Goal: Information Seeking & Learning: Learn about a topic

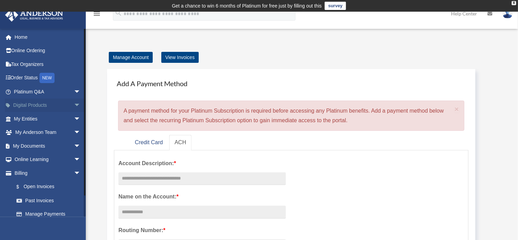
click at [74, 105] on span "arrow_drop_down" at bounding box center [81, 105] width 14 height 14
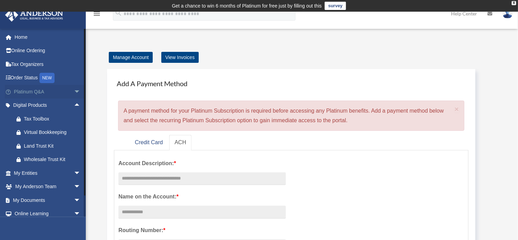
click at [74, 93] on span "arrow_drop_down" at bounding box center [81, 92] width 14 height 14
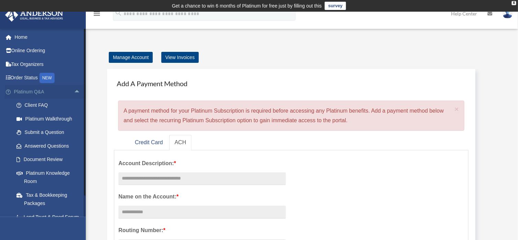
click at [74, 93] on span "arrow_drop_up" at bounding box center [81, 92] width 14 height 14
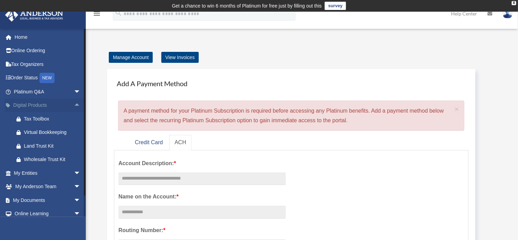
click at [74, 105] on span "arrow_drop_up" at bounding box center [81, 105] width 14 height 14
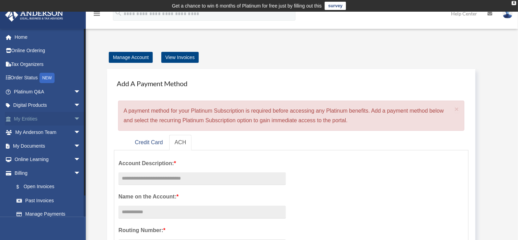
click at [74, 118] on span "arrow_drop_down" at bounding box center [81, 119] width 14 height 14
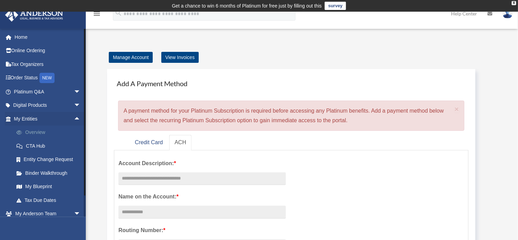
click at [30, 133] on link "Overview" at bounding box center [50, 133] width 81 height 14
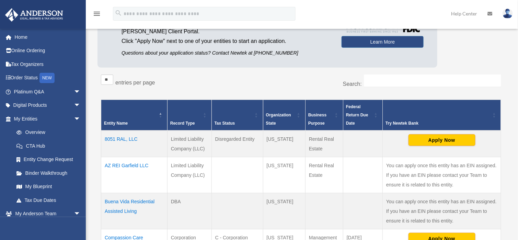
scroll to position [80, 0]
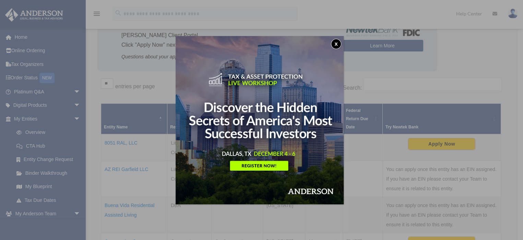
click at [334, 43] on button "x" at bounding box center [336, 44] width 10 height 10
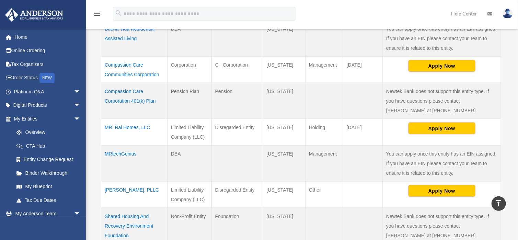
scroll to position [218, 0]
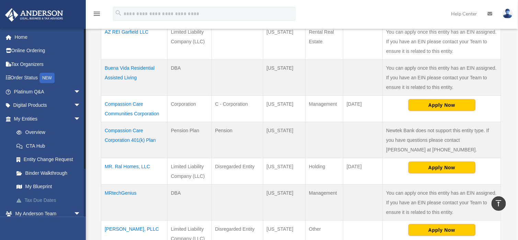
click at [32, 200] on link "Tax Due Dates" at bounding box center [50, 200] width 81 height 14
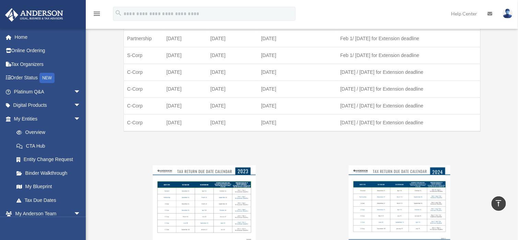
scroll to position [446, 0]
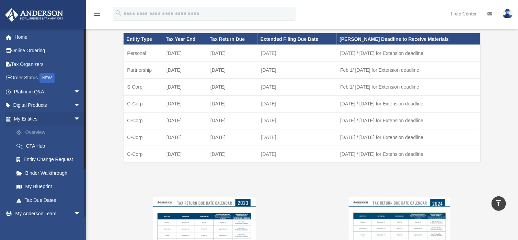
click at [38, 128] on link "Overview" at bounding box center [50, 133] width 81 height 14
click at [39, 185] on link "My Blueprint" at bounding box center [50, 187] width 81 height 14
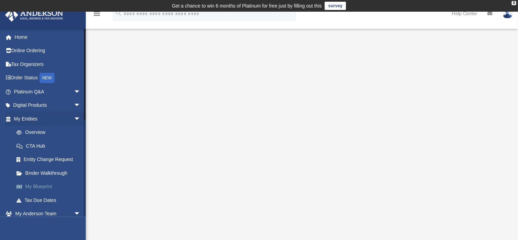
click at [37, 185] on link "My Blueprint" at bounding box center [50, 187] width 81 height 14
click at [30, 184] on link "My Blueprint" at bounding box center [50, 187] width 81 height 14
click at [35, 185] on link "My Blueprint" at bounding box center [50, 187] width 81 height 14
click at [35, 198] on link "Tax Due Dates" at bounding box center [50, 200] width 81 height 14
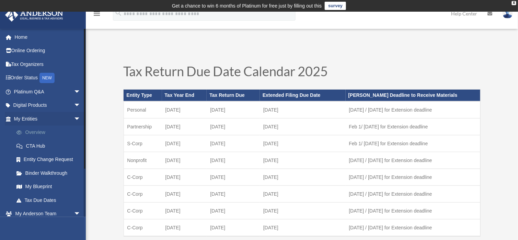
click at [34, 131] on link "Overview" at bounding box center [50, 133] width 81 height 14
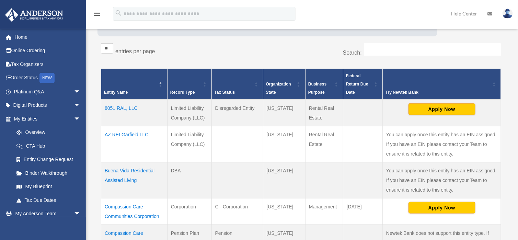
scroll to position [114, 0]
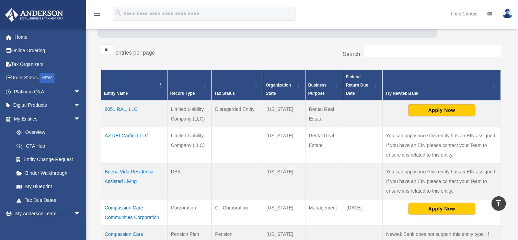
click at [125, 106] on td "8051 RAL, LLC" at bounding box center [134, 114] width 66 height 27
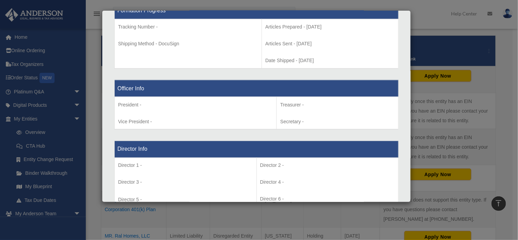
scroll to position [375, 0]
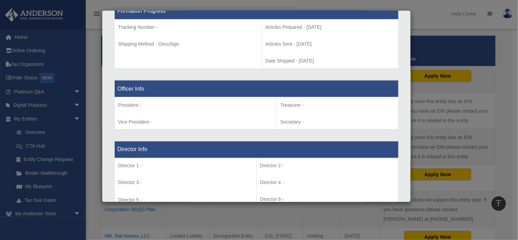
click at [469, 97] on div "Details × Articles Sent Organizational Date" at bounding box center [259, 120] width 518 height 240
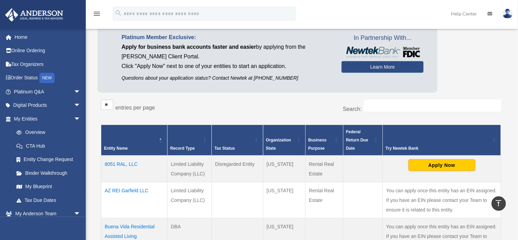
scroll to position [0, 0]
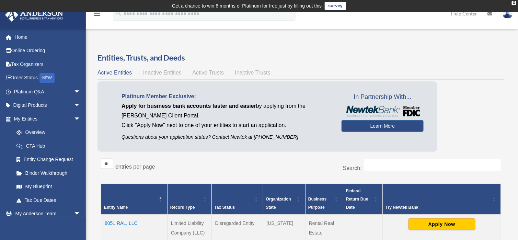
click at [164, 72] on span "Inactive Entities" at bounding box center [162, 73] width 38 height 6
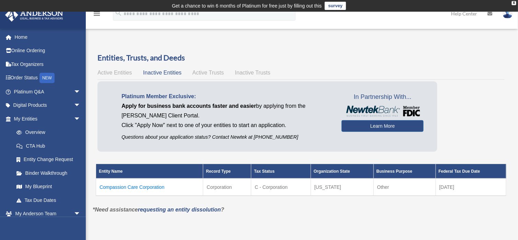
click at [203, 71] on span "Active Trusts" at bounding box center [209, 73] width 32 height 6
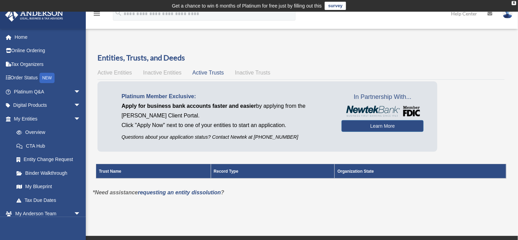
click at [259, 76] on div "Active Entities Inactive Entities Active Trusts Inactive Trusts" at bounding box center [300, 73] width 407 height 10
click at [256, 70] on span "Inactive Trusts" at bounding box center [252, 73] width 35 height 6
click at [200, 73] on span "Active Trusts" at bounding box center [209, 73] width 32 height 6
click at [173, 73] on span "Inactive Entities" at bounding box center [162, 73] width 38 height 6
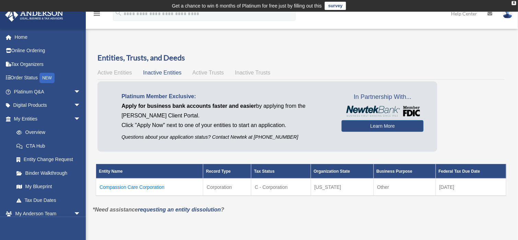
click at [113, 74] on span "Active Entities" at bounding box center [114, 73] width 34 height 6
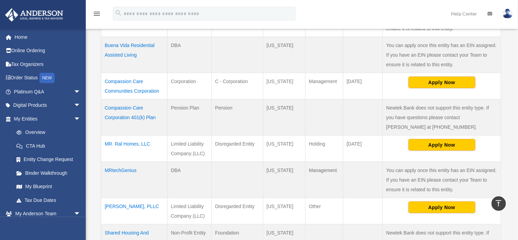
scroll to position [275, 0]
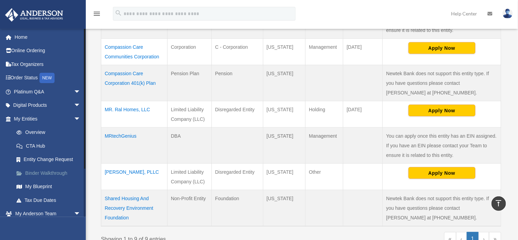
click at [27, 172] on link "Binder Walkthrough" at bounding box center [50, 173] width 81 height 14
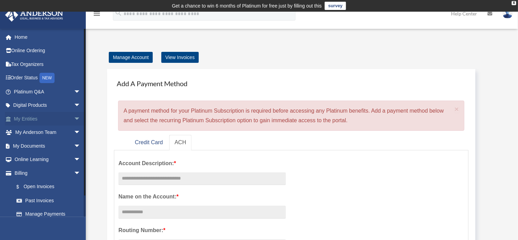
click at [34, 120] on link "My Entities arrow_drop_down" at bounding box center [48, 119] width 86 height 14
click at [74, 117] on span "arrow_drop_down" at bounding box center [81, 119] width 14 height 14
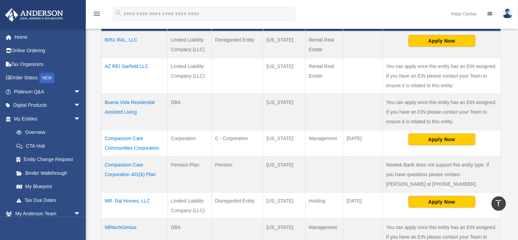
scroll to position [80, 0]
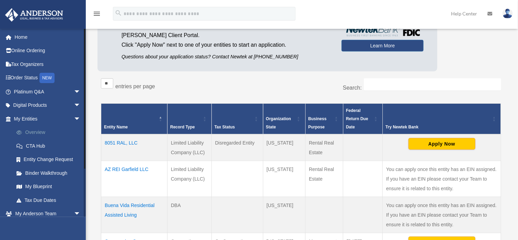
click at [32, 132] on link "Overview" at bounding box center [50, 133] width 81 height 14
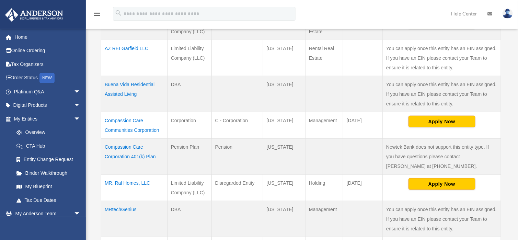
scroll to position [206, 0]
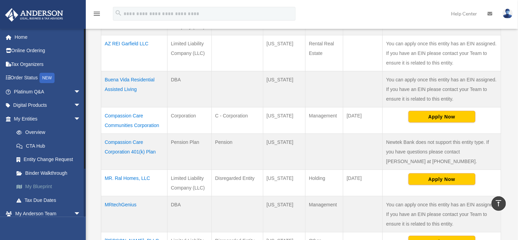
click at [36, 185] on link "My Blueprint" at bounding box center [50, 187] width 81 height 14
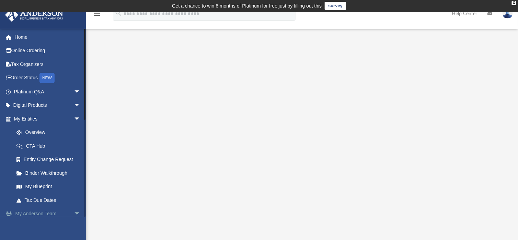
click at [74, 212] on span "arrow_drop_down" at bounding box center [81, 214] width 14 height 14
click at [74, 212] on span "arrow_drop_up" at bounding box center [81, 214] width 14 height 14
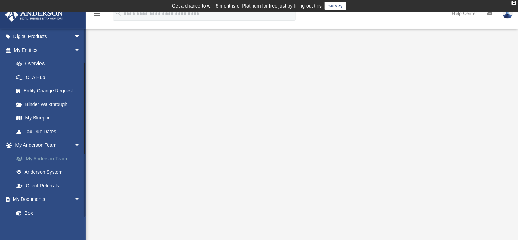
click at [43, 158] on link "My Anderson Team" at bounding box center [50, 159] width 81 height 14
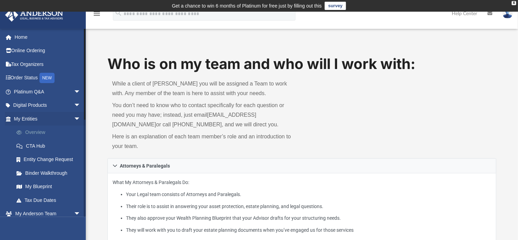
click at [32, 133] on link "Overview" at bounding box center [50, 133] width 81 height 14
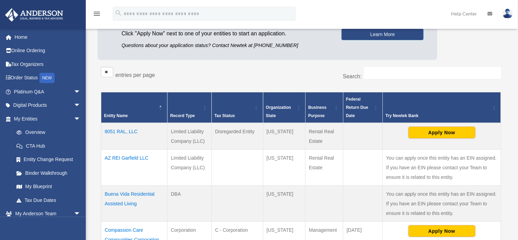
scroll to position [138, 0]
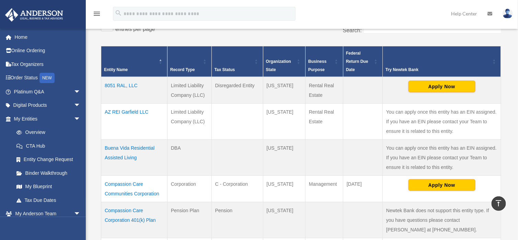
click at [128, 85] on td "8051 RAL, LLC" at bounding box center [134, 90] width 66 height 27
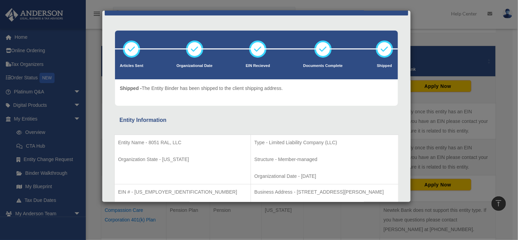
scroll to position [34, 0]
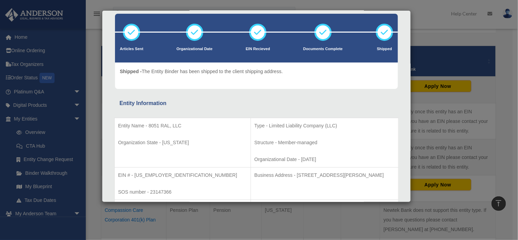
click at [474, 57] on div "Details × Articles Sent Organizational Date" at bounding box center [259, 120] width 518 height 240
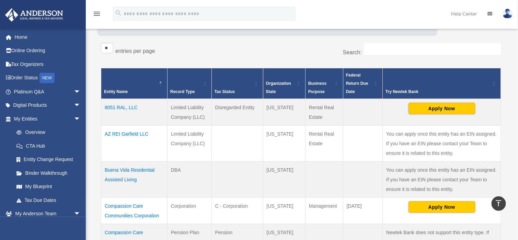
scroll to position [104, 0]
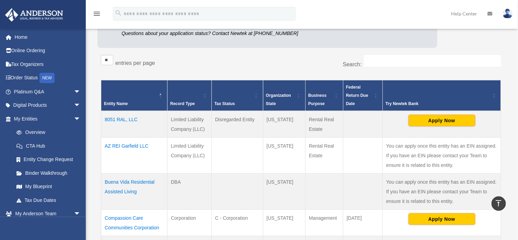
click at [472, 45] on div "Platinum Member Exclusive: Apply for business bank accounts faster and easier b…" at bounding box center [300, 15] width 407 height 74
click at [511, 68] on div "Entities, Trusts, and Deeds Active Entities Inactive Entities Active Trusts Ina…" at bounding box center [301, 188] width 427 height 479
click at [511, 80] on div "Entities, Trusts, and Deeds Active Entities Inactive Entities Active Trusts Ina…" at bounding box center [301, 188] width 427 height 479
click at [509, 61] on div "Entities, Trusts, and Deeds Active Entities Inactive Entities Active Trusts Ina…" at bounding box center [301, 188] width 417 height 479
click at [511, 80] on div "Entities, Trusts, and Deeds Active Entities Inactive Entities Active Trusts Ina…" at bounding box center [301, 188] width 427 height 479
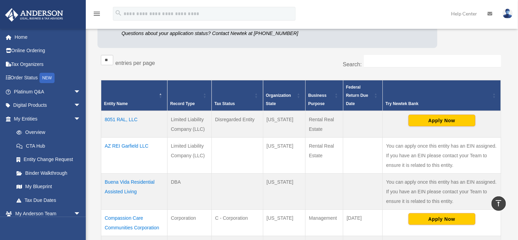
scroll to position [138, 0]
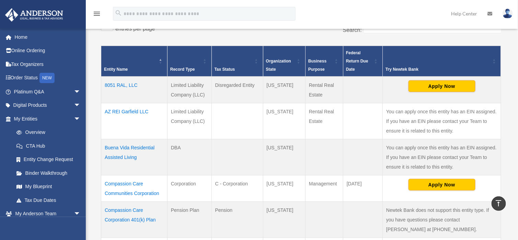
click at [349, 4] on div "menu search Site Menu add [EMAIL_ADDRESS][DOMAIN_NAME] My Profile Reset Passwor…" at bounding box center [259, 14] width 518 height 28
click at [331, 5] on div "menu search Site Menu add [EMAIL_ADDRESS][DOMAIN_NAME] My Profile Reset Passwor…" at bounding box center [259, 16] width 508 height 23
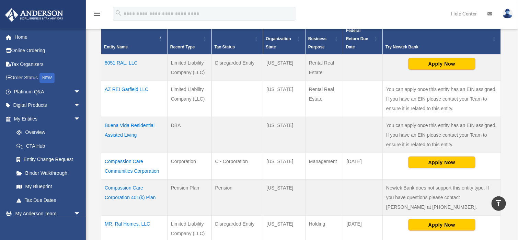
scroll to position [172, 0]
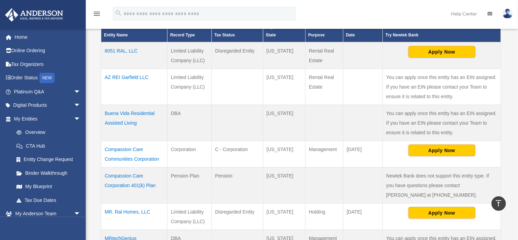
click at [121, 123] on td "Buena Vida Residential Assisted Living" at bounding box center [134, 123] width 66 height 36
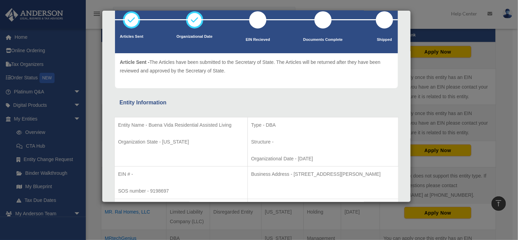
scroll to position [0, 0]
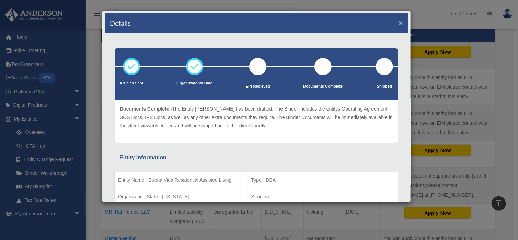
click at [398, 23] on button "×" at bounding box center [400, 22] width 4 height 7
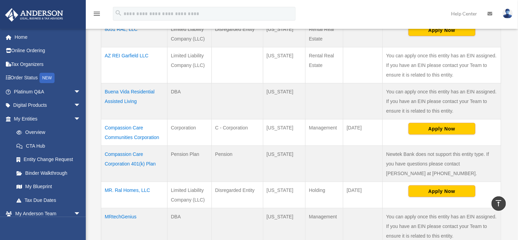
scroll to position [137, 0]
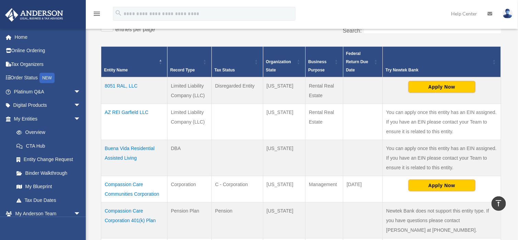
click at [118, 83] on td "8051 RAL, LLC" at bounding box center [134, 90] width 66 height 27
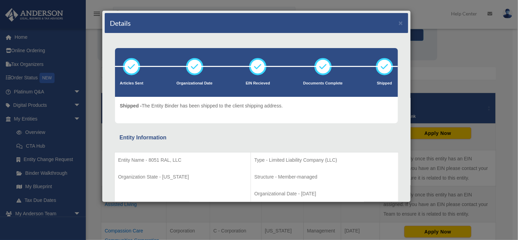
scroll to position [103, 0]
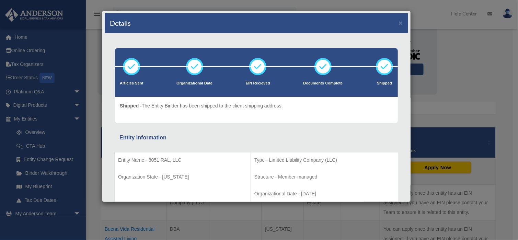
scroll to position [69, 0]
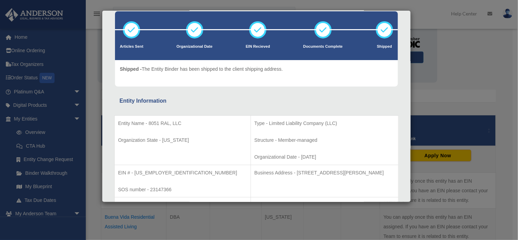
scroll to position [0, 0]
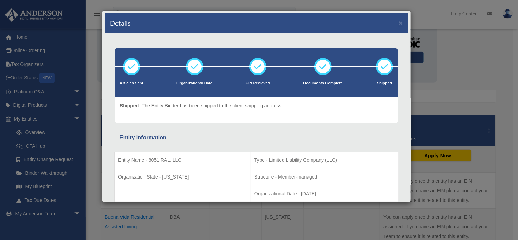
click at [395, 70] on div "Articles Sent Organizational Date EIN Recieved Shipped" at bounding box center [256, 85] width 293 height 75
click at [397, 68] on div "Articles Sent Organizational Date EIN Recieved Shipped" at bounding box center [256, 85] width 293 height 75
click at [397, 90] on div "Articles Sent Organizational Date EIN Recieved Shipped" at bounding box center [256, 85] width 293 height 75
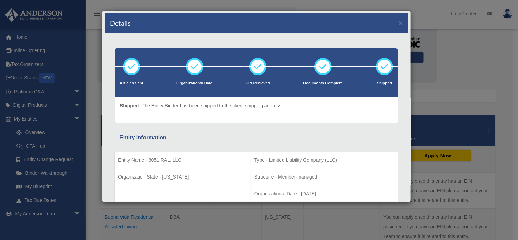
click at [397, 90] on div "Articles Sent Organizational Date EIN Recieved Shipped" at bounding box center [256, 85] width 293 height 75
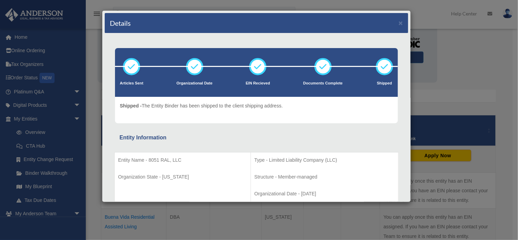
click at [397, 63] on div "Articles Sent Organizational Date EIN Recieved Shipped" at bounding box center [256, 85] width 293 height 75
click at [397, 69] on div "Articles Sent Organizational Date EIN Recieved Shipped" at bounding box center [256, 85] width 293 height 75
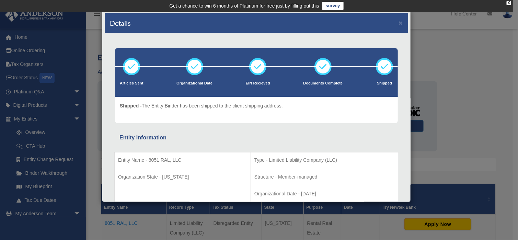
click at [396, 76] on div "Articles Sent Organizational Date EIN Recieved Shipped" at bounding box center [256, 85] width 293 height 75
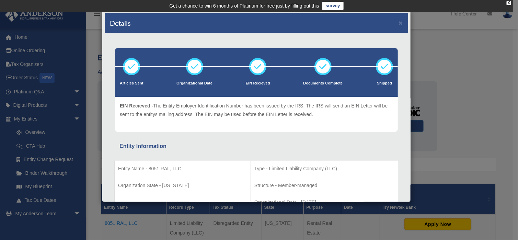
click at [272, 25] on div "Details ×" at bounding box center [256, 23] width 303 height 20
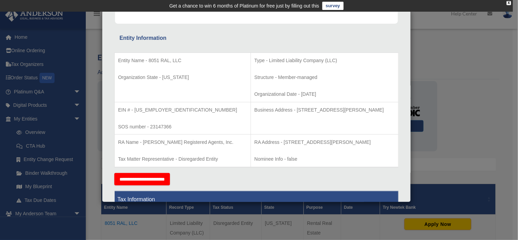
scroll to position [103, 0]
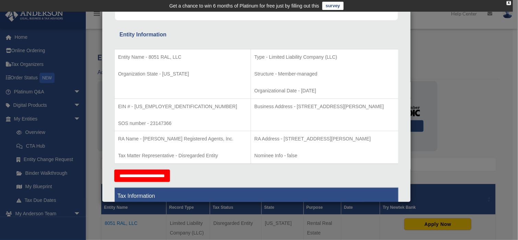
click at [405, 82] on div "Details × Articles Sent" at bounding box center [256, 106] width 309 height 192
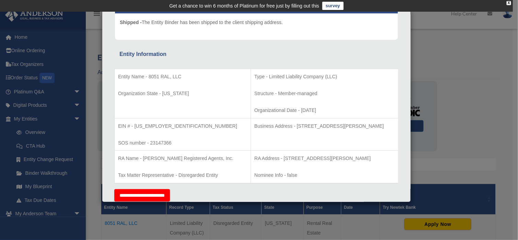
scroll to position [97, 0]
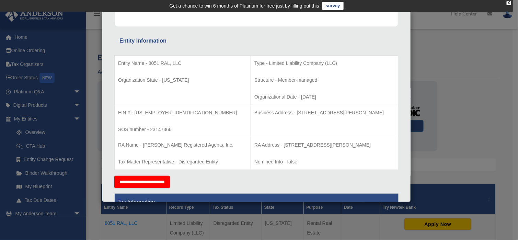
click at [347, 39] on div "Entity Information" at bounding box center [256, 41] width 274 height 10
drag, startPoint x: 119, startPoint y: 41, endPoint x: 169, endPoint y: 37, distance: 50.3
drag, startPoint x: 192, startPoint y: 34, endPoint x: 206, endPoint y: 39, distance: 14.7
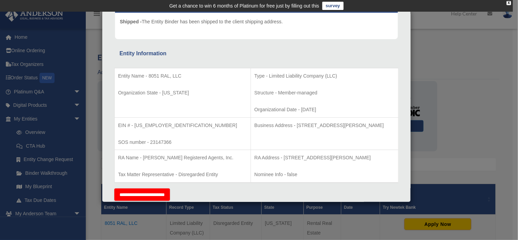
scroll to position [106, 0]
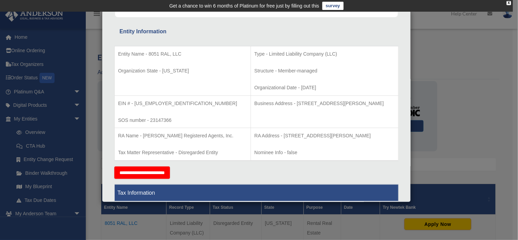
click at [385, 28] on div "Entity Information" at bounding box center [256, 32] width 274 height 10
click at [367, 30] on div "Entity Information" at bounding box center [256, 32] width 274 height 10
click at [371, 28] on div "Entity Information" at bounding box center [256, 32] width 274 height 10
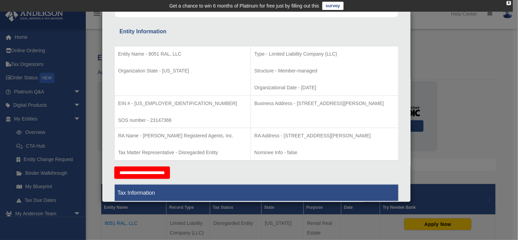
click at [352, 27] on div "Entity Information" at bounding box center [256, 32] width 274 height 10
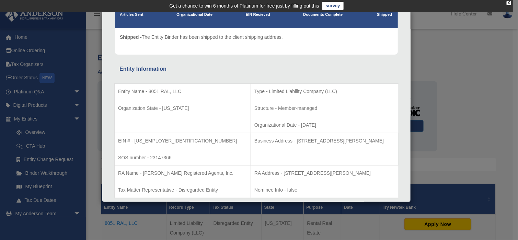
scroll to position [103, 0]
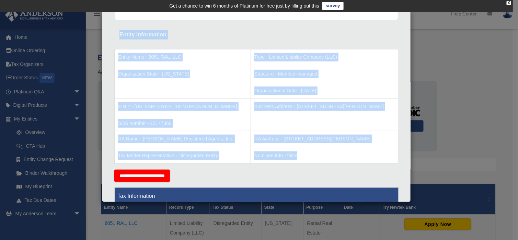
drag, startPoint x: 119, startPoint y: 35, endPoint x: 361, endPoint y: 163, distance: 273.8
copy div "Entity Information Entity Name - 8051 RAL, LLC Organization State - [US_STATE] …"
click at [342, 72] on p "Structure - Member-managed" at bounding box center [324, 74] width 140 height 9
drag, startPoint x: 120, startPoint y: 33, endPoint x: 289, endPoint y: 145, distance: 202.7
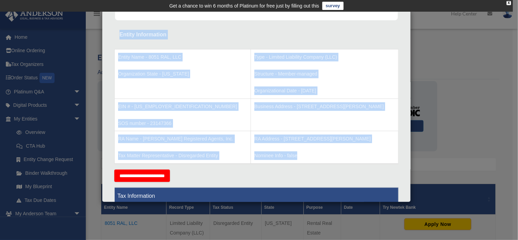
copy div "Entity Information Entity Name - 8051 RAL, LLC Organization State - [US_STATE] …"
click at [336, 73] on p "Structure - Member-managed" at bounding box center [324, 74] width 140 height 9
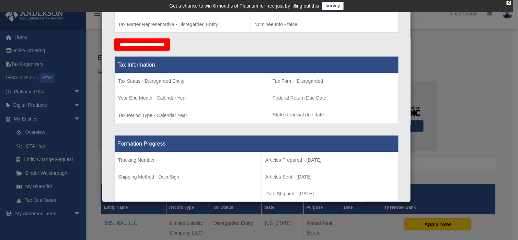
scroll to position [240, 0]
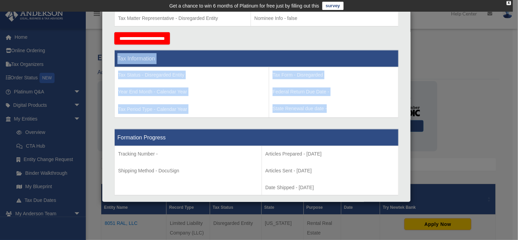
drag, startPoint x: 117, startPoint y: 59, endPoint x: 377, endPoint y: 113, distance: 266.0
click at [377, 113] on tbody "Tax Information Tax Status - Disregarded Entity Year End Month - Calendar Year …" at bounding box center [257, 84] width 284 height 68
copy tbody "Tax Information Tax Status - Disregarded Entity Year End Month - Calendar Year …"
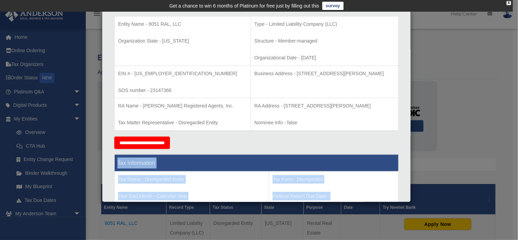
scroll to position [172, 0]
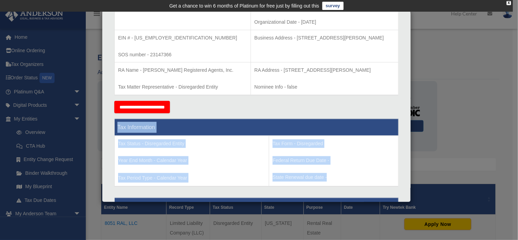
click at [224, 121] on th "Tax Information" at bounding box center [257, 127] width 284 height 17
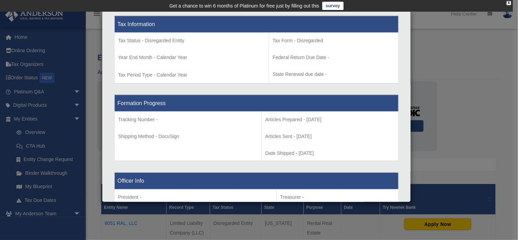
scroll to position [309, 0]
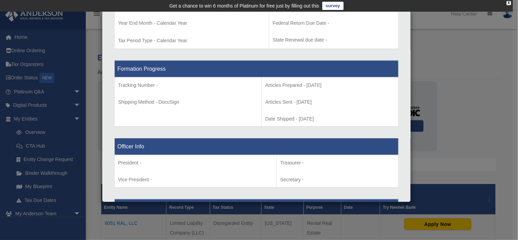
drag, startPoint x: 117, startPoint y: 67, endPoint x: 327, endPoint y: 117, distance: 215.5
click at [327, 117] on tbody "Formation Progress Tracking Number - Shipping Method - DocuSign Articles Prepar…" at bounding box center [257, 93] width 284 height 66
copy tbody "Formation Progress Tracking Number - Shipping Method - DocuSign Articles Prepar…"
click at [334, 92] on td "Articles Prepared - [DATE] Articles Sent - [DATE] Date Shipped - [DATE]" at bounding box center [329, 101] width 137 height 49
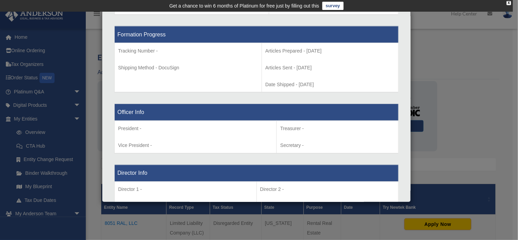
scroll to position [377, 0]
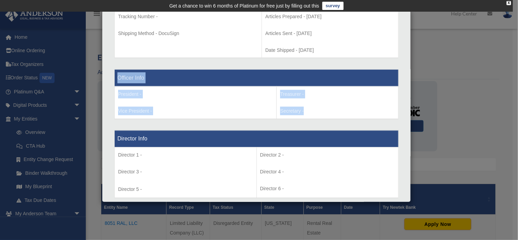
drag, startPoint x: 116, startPoint y: 75, endPoint x: 342, endPoint y: 106, distance: 228.9
click at [342, 106] on tbody "Officer Info President - Vice President - Treasurer - Secretary -" at bounding box center [257, 94] width 284 height 49
copy tbody "Officer Info President - Vice President - Treasurer - Secretary -"
click at [203, 108] on p "Vice President -" at bounding box center [195, 111] width 155 height 9
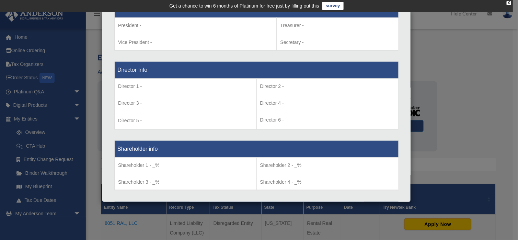
click at [178, 93] on td "Director 1 - Director 3 - Director 5 -" at bounding box center [186, 104] width 142 height 51
drag, startPoint x: 115, startPoint y: 66, endPoint x: 395, endPoint y: 116, distance: 284.2
click at [395, 116] on div "Entity Information Entity Name - 8051 RAL, LLC Organization State - [US_STATE] …" at bounding box center [256, 16] width 293 height 659
copy table
drag, startPoint x: 339, startPoint y: 98, endPoint x: 258, endPoint y: 127, distance: 86.8
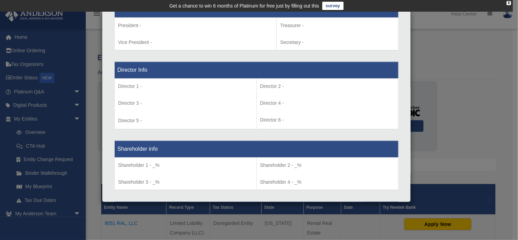
click at [339, 99] on p "Director 4 -" at bounding box center [327, 103] width 135 height 9
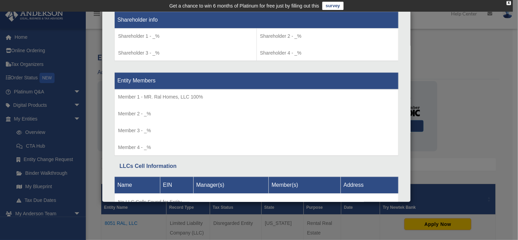
scroll to position [538, 0]
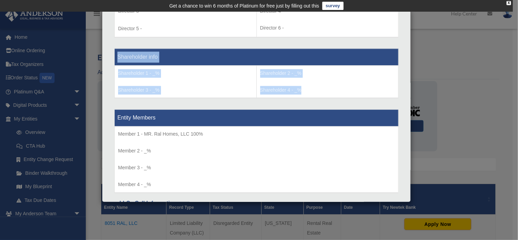
drag, startPoint x: 117, startPoint y: 54, endPoint x: 371, endPoint y: 92, distance: 257.2
click at [371, 92] on tbody "Shareholder info Shareholder 1 - _% Shareholder 3 - _% Shareholder 2 - _% Share…" at bounding box center [257, 72] width 284 height 49
copy tbody "Shareholder info Shareholder 1 - _% Shareholder 3 - _% Shareholder 2 - _% Share…"
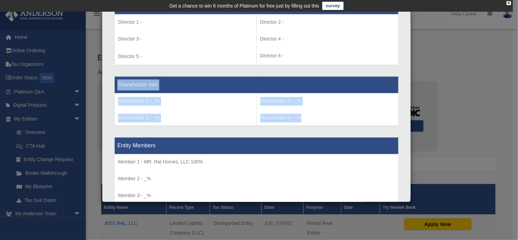
scroll to position [470, 0]
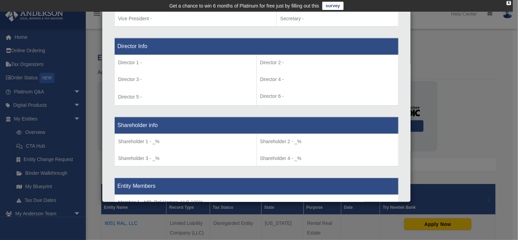
click at [325, 67] on td "Director 2 - Director 4 - Director 6 -" at bounding box center [327, 80] width 142 height 51
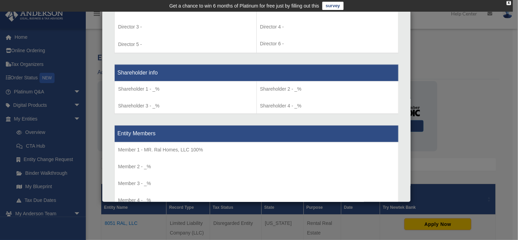
scroll to position [573, 0]
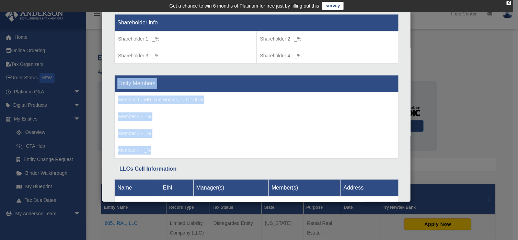
drag, startPoint x: 117, startPoint y: 81, endPoint x: 205, endPoint y: 150, distance: 111.4
click at [205, 150] on tbody "Entity Members Member 1 - MR. Ral Homes, LLC 100%" at bounding box center [257, 116] width 284 height 83
copy tbody "Entity Members Member 1 - MR. Ral Homes, LLC 100% Member 2 - _% Member 3 - _% M…"
click at [266, 105] on td "Member 1 - MR. Ral Homes, LLC 100% Member 2 - _% Member 3 - _%" at bounding box center [257, 125] width 284 height 66
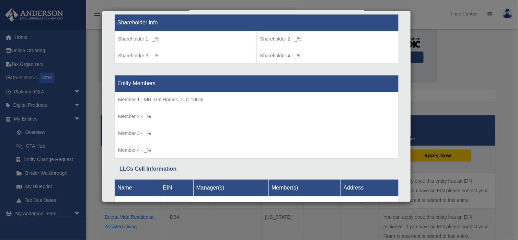
scroll to position [607, 0]
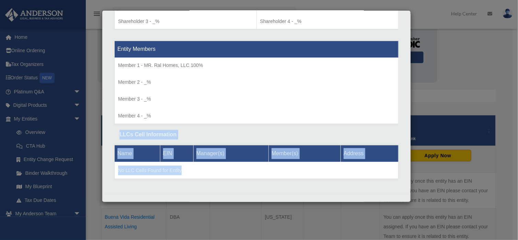
drag, startPoint x: 120, startPoint y: 130, endPoint x: 262, endPoint y: 170, distance: 147.9
copy div "LLCs Cell Information Name EIN Manager(s) Member(s) Address No LLC Cells Found …"
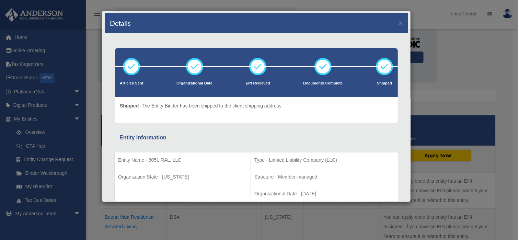
scroll to position [34, 0]
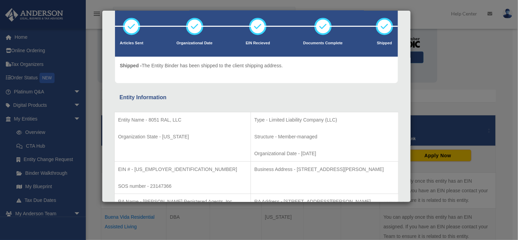
scroll to position [0, 0]
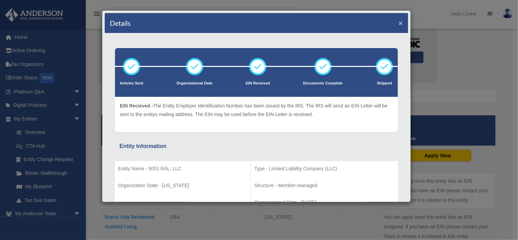
click at [398, 23] on button "×" at bounding box center [400, 22] width 4 height 7
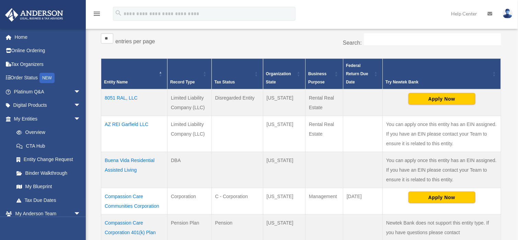
scroll to position [137, 0]
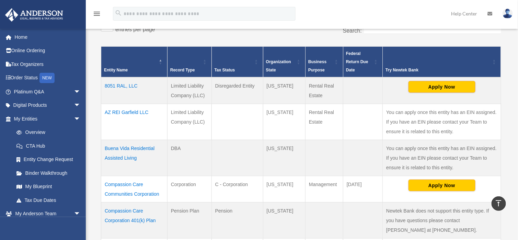
click at [127, 112] on td "AZ REI Garfield LLC" at bounding box center [134, 122] width 66 height 36
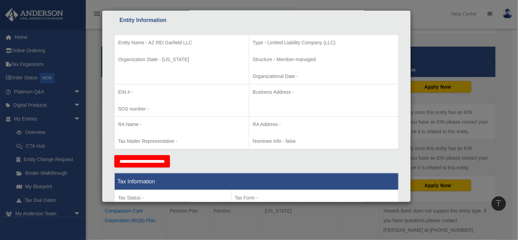
scroll to position [103, 0]
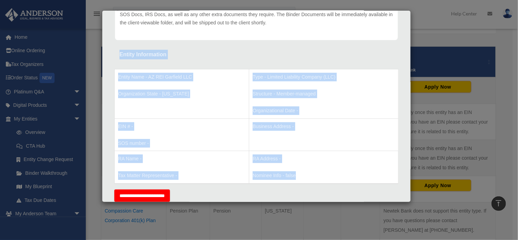
drag, startPoint x: 119, startPoint y: 54, endPoint x: 314, endPoint y: 164, distance: 223.9
copy div "Entity Information Entity Name - AZ REI Garfield LLC Organization State - [US_S…"
click at [187, 105] on td "Entity Name - AZ REI Garfield LLC Organization State - [US_STATE]" at bounding box center [182, 93] width 135 height 49
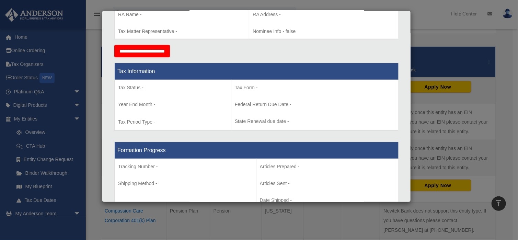
scroll to position [240, 0]
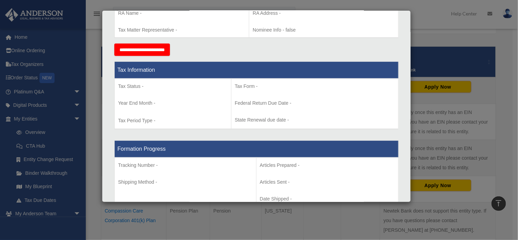
drag, startPoint x: 117, startPoint y: 66, endPoint x: 313, endPoint y: 129, distance: 205.3
click at [313, 129] on div "Tax Information Tax Status - Year End Month - Tax Period Type - Tax Form - Fede…" at bounding box center [256, 95] width 284 height 79
click at [323, 89] on p "Tax Form -" at bounding box center [315, 86] width 160 height 9
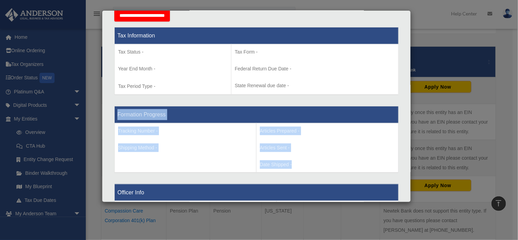
drag, startPoint x: 117, startPoint y: 112, endPoint x: 360, endPoint y: 167, distance: 249.5
click at [360, 167] on tbody "Formation Progress Tracking Number - Shipping Method - Articles Prepared - Arti…" at bounding box center [257, 139] width 284 height 66
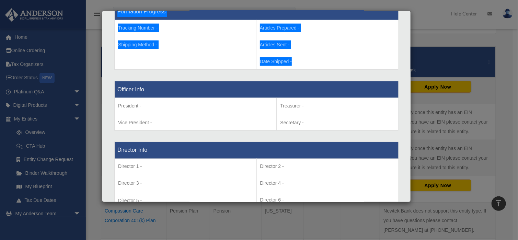
scroll to position [343, 0]
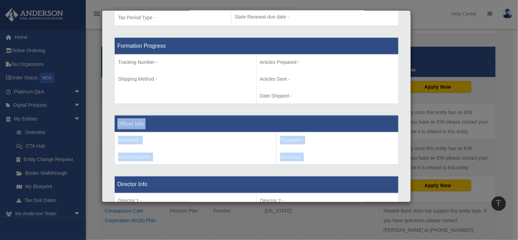
drag, startPoint x: 118, startPoint y: 121, endPoint x: 336, endPoint y: 155, distance: 220.5
click at [336, 155] on tbody "Officer Info President - Vice President - Treasurer - Secretary -" at bounding box center [257, 139] width 284 height 49
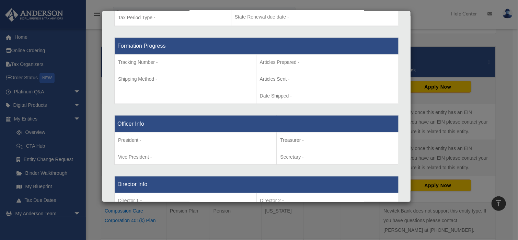
click at [240, 110] on div "Officer Info President - Vice President - Treasurer - Secretary -" at bounding box center [256, 140] width 284 height 61
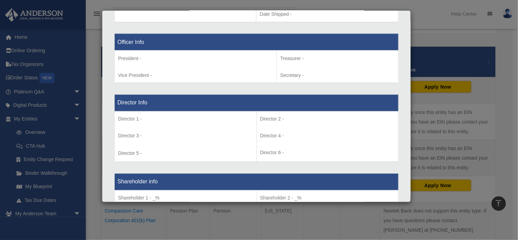
scroll to position [446, 0]
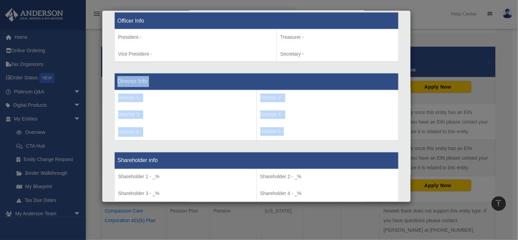
drag, startPoint x: 119, startPoint y: 77, endPoint x: 363, endPoint y: 131, distance: 250.5
click at [363, 131] on tbody "Director Info Director 1 - Director 3 - Director 5 - Director 2 - Director 4 - …" at bounding box center [257, 107] width 284 height 68
click at [182, 84] on th "Director Info" at bounding box center [257, 81] width 284 height 17
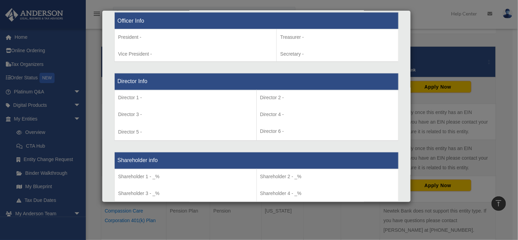
scroll to position [515, 0]
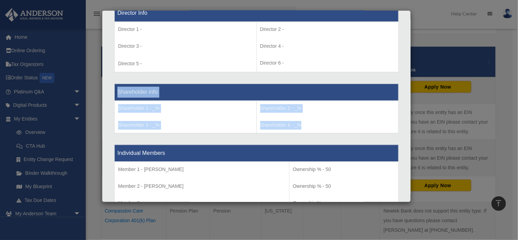
drag, startPoint x: 117, startPoint y: 90, endPoint x: 368, endPoint y: 130, distance: 253.3
click at [368, 130] on tbody "Shareholder info Shareholder 1 - _% Shareholder 3 - _% Shareholder 2 - _% Share…" at bounding box center [257, 108] width 284 height 49
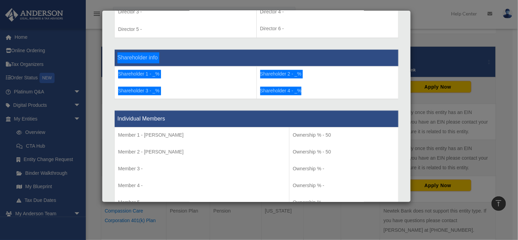
scroll to position [583, 0]
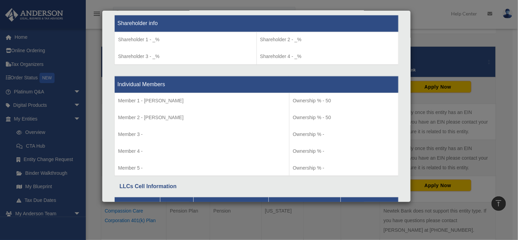
drag, startPoint x: 118, startPoint y: 78, endPoint x: 118, endPoint y: 82, distance: 4.8
click at [118, 78] on th "Individual Members" at bounding box center [257, 84] width 284 height 17
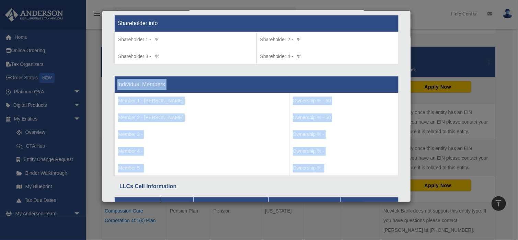
drag, startPoint x: 117, startPoint y: 82, endPoint x: 350, endPoint y: 154, distance: 243.5
click at [350, 154] on tbody "Individual Members Member 1 - [PERSON_NAME] Member 2 - [PERSON_NAME] Member 3 -…" at bounding box center [257, 126] width 284 height 100
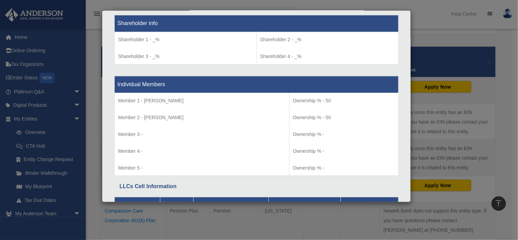
click at [215, 66] on div "Shareholder info Shareholder 1 - _% Shareholder 3 - _% Shareholder 2 - _% Share…" at bounding box center [256, 39] width 284 height 61
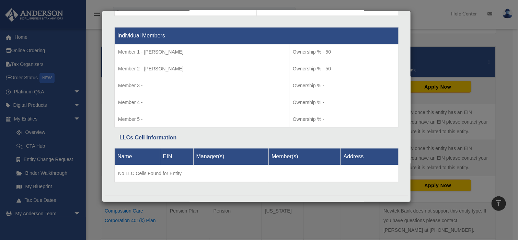
scroll to position [635, 0]
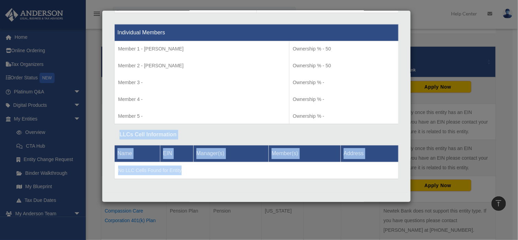
drag, startPoint x: 119, startPoint y: 128, endPoint x: 278, endPoint y: 166, distance: 163.6
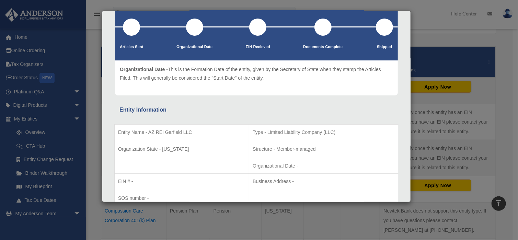
scroll to position [69, 0]
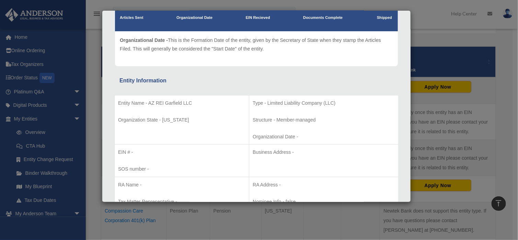
drag, startPoint x: 422, startPoint y: 42, endPoint x: 422, endPoint y: 37, distance: 4.5
click at [422, 42] on div "Details × Articles Sent Organizational Date" at bounding box center [259, 120] width 518 height 240
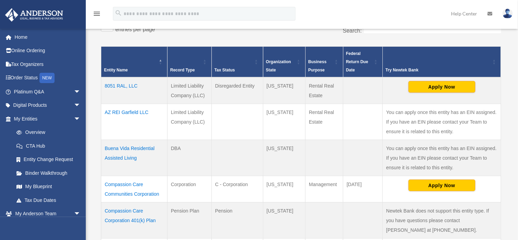
scroll to position [148, 0]
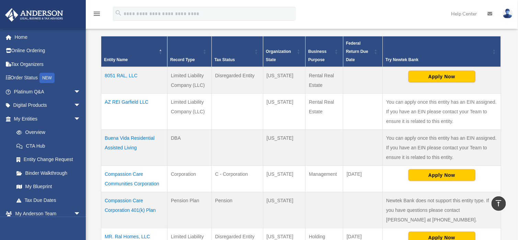
click at [119, 146] on td "Buena Vida Residential Assisted Living" at bounding box center [134, 148] width 66 height 36
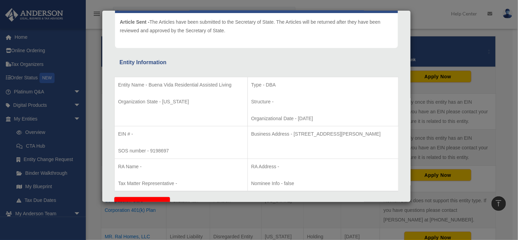
scroll to position [103, 0]
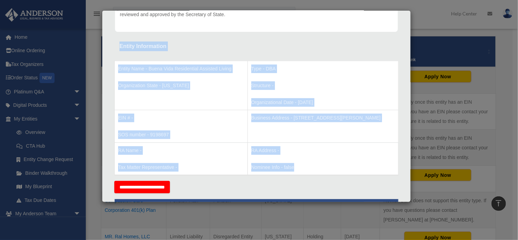
drag, startPoint x: 120, startPoint y: 44, endPoint x: 299, endPoint y: 164, distance: 215.6
drag, startPoint x: 277, startPoint y: 46, endPoint x: 283, endPoint y: 51, distance: 8.0
click at [277, 46] on div "Entity Information" at bounding box center [256, 47] width 274 height 10
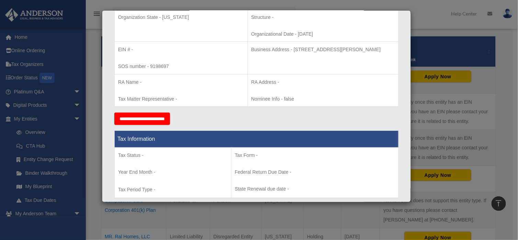
scroll to position [172, 0]
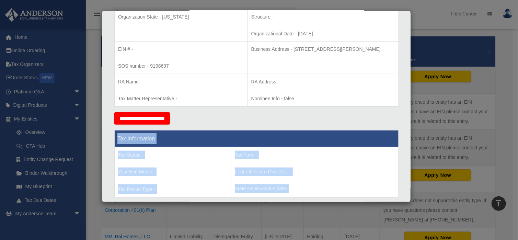
drag, startPoint x: 118, startPoint y: 137, endPoint x: 378, endPoint y: 193, distance: 266.7
click at [378, 193] on tbody "Tax Information Tax Status - Year End Month - Tax Period Type - Tax Form - Fede…" at bounding box center [257, 164] width 284 height 68
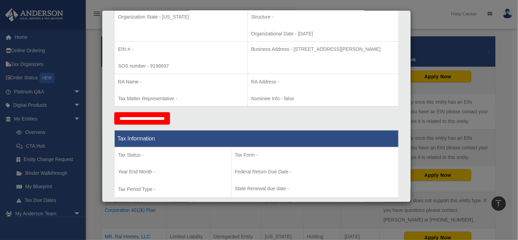
click at [270, 117] on div "**********" at bounding box center [256, 118] width 284 height 12
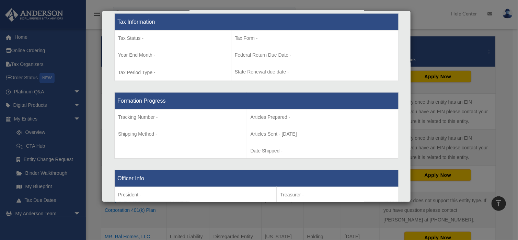
scroll to position [309, 0]
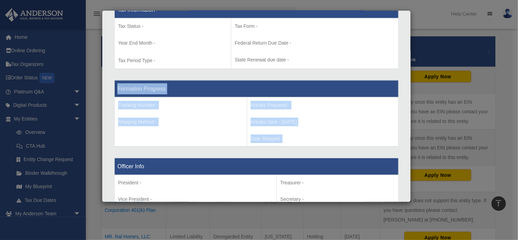
drag, startPoint x: 117, startPoint y: 88, endPoint x: 377, endPoint y: 139, distance: 264.3
click at [377, 139] on tbody "Formation Progress Tracking Number - Shipping Method - Articles Prepared - Arti…" at bounding box center [257, 113] width 284 height 66
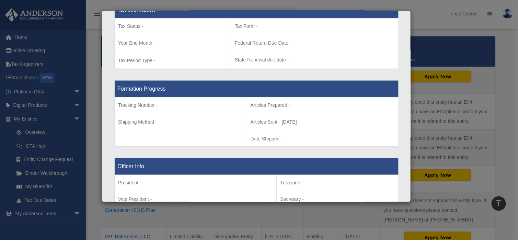
click at [301, 69] on div "Tax Information Tax Status - Year End Month - Tax Period Type - Tax Form - Fede…" at bounding box center [256, 35] width 284 height 79
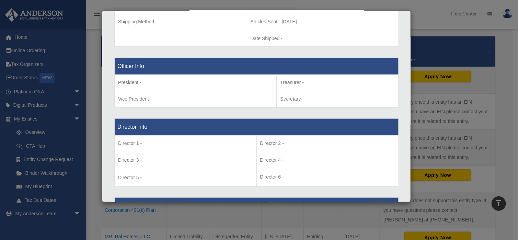
scroll to position [412, 0]
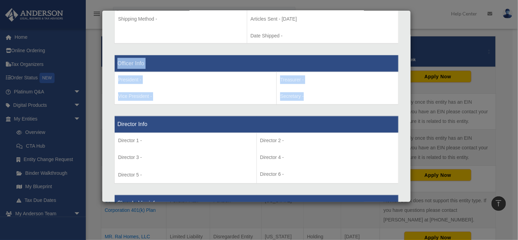
drag, startPoint x: 117, startPoint y: 63, endPoint x: 377, endPoint y: 94, distance: 261.2
click at [377, 94] on tbody "Officer Info President - Vice President - Treasurer - Secretary -" at bounding box center [257, 79] width 284 height 49
click at [212, 57] on th "Officer Info" at bounding box center [257, 63] width 284 height 17
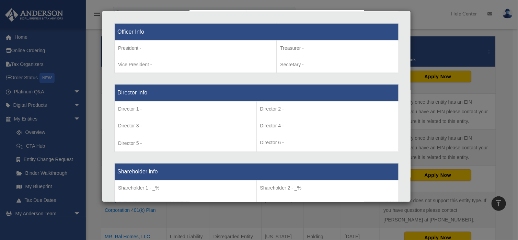
scroll to position [446, 0]
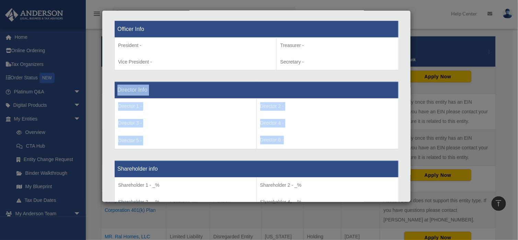
drag, startPoint x: 117, startPoint y: 87, endPoint x: 358, endPoint y: 141, distance: 246.9
click at [358, 141] on tbody "Director Info Director 1 - Director 3 - Director 5 - Director 2 - Director 4 - …" at bounding box center [257, 116] width 284 height 68
click at [263, 84] on th "Director Info" at bounding box center [257, 90] width 284 height 17
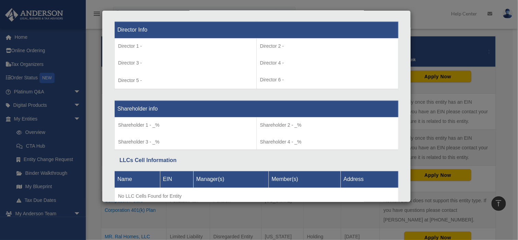
scroll to position [515, 0]
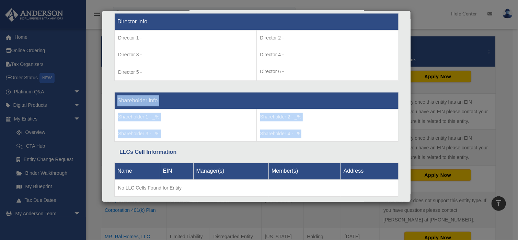
drag, startPoint x: 117, startPoint y: 97, endPoint x: 354, endPoint y: 137, distance: 240.4
click at [354, 137] on tbody "Shareholder info Shareholder 1 - _% Shareholder 3 - _% Shareholder 2 - _% Share…" at bounding box center [257, 116] width 284 height 49
drag, startPoint x: 361, startPoint y: 123, endPoint x: 341, endPoint y: 122, distance: 19.3
click at [361, 123] on td "Shareholder 2 - _% Shareholder 4 - _%" at bounding box center [327, 125] width 142 height 33
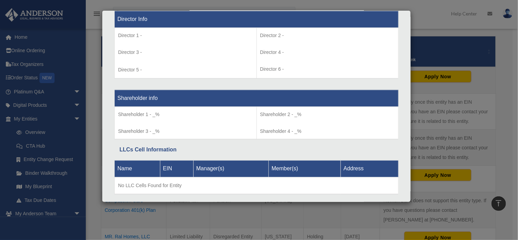
scroll to position [533, 0]
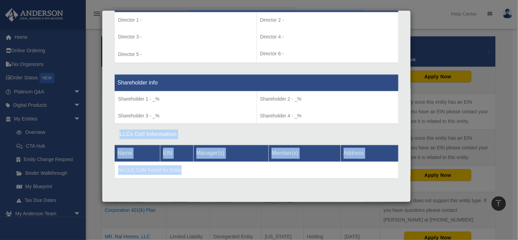
drag, startPoint x: 118, startPoint y: 130, endPoint x: 294, endPoint y: 173, distance: 180.9
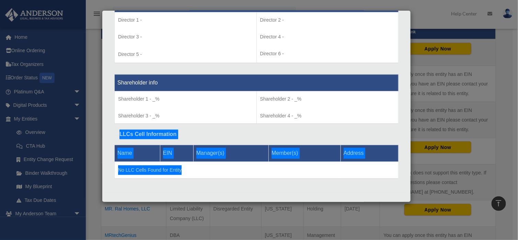
scroll to position [216, 0]
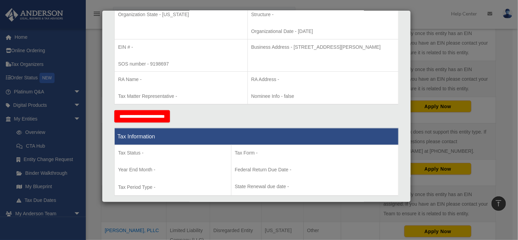
scroll to position [172, 0]
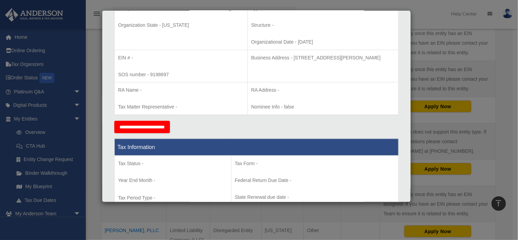
click at [502, 71] on div "Details × Articles Sent Organizational Date" at bounding box center [259, 120] width 518 height 240
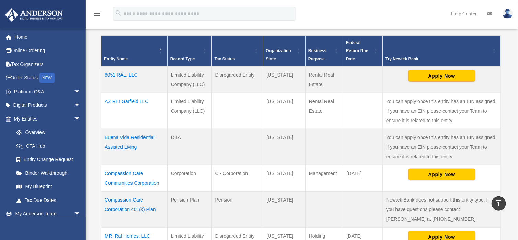
scroll to position [148, 0]
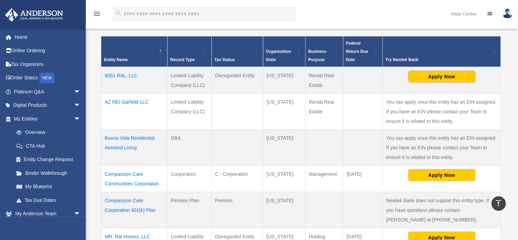
click at [123, 100] on td "AZ REI Garfield LLC" at bounding box center [134, 112] width 66 height 36
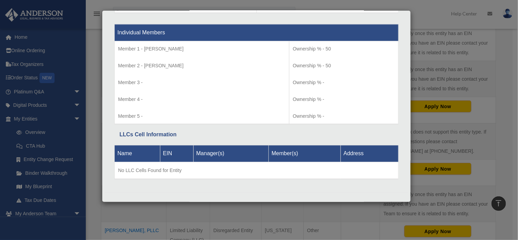
scroll to position [601, 0]
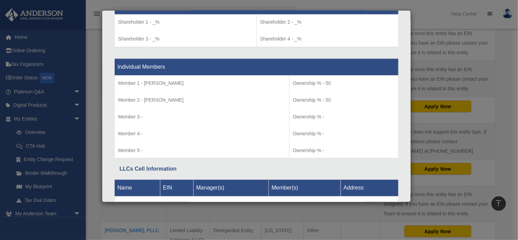
click at [504, 80] on div "Details × Articles Sent Organizational Date" at bounding box center [259, 120] width 518 height 240
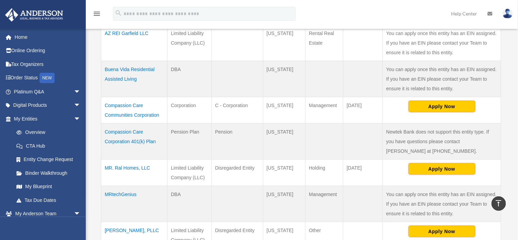
click at [114, 76] on td "Buena Vida Residential Assisted Living" at bounding box center [134, 79] width 66 height 36
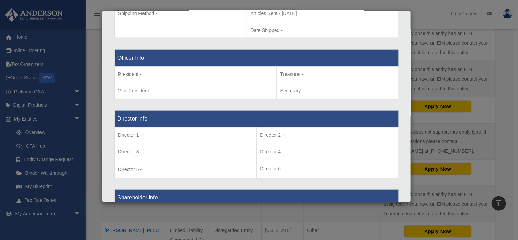
scroll to position [395, 0]
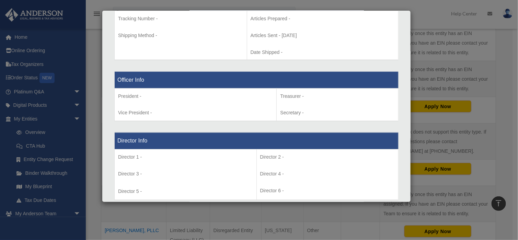
click at [500, 80] on div "Details × Articles Sent Organizational Date" at bounding box center [259, 120] width 518 height 240
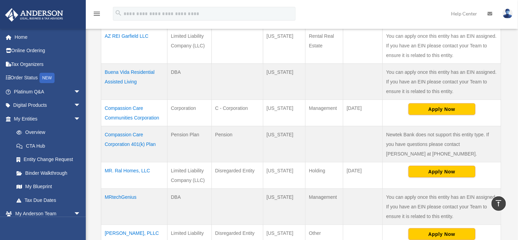
scroll to position [216, 0]
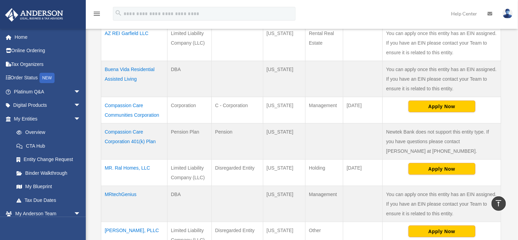
click at [117, 103] on td "Compassion Care Communities Corporation" at bounding box center [134, 110] width 66 height 26
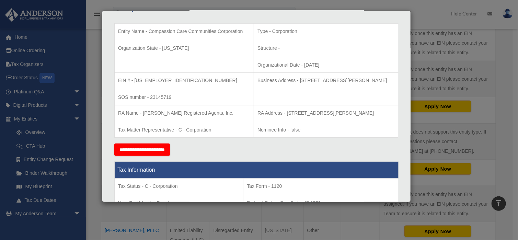
scroll to position [103, 0]
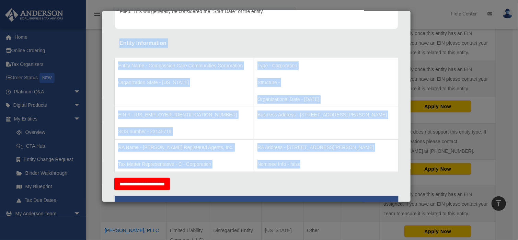
drag, startPoint x: 119, startPoint y: 40, endPoint x: 355, endPoint y: 152, distance: 261.3
click at [286, 86] on td "Type - Corporation Structure - Organizational Date - [DATE]" at bounding box center [326, 82] width 144 height 49
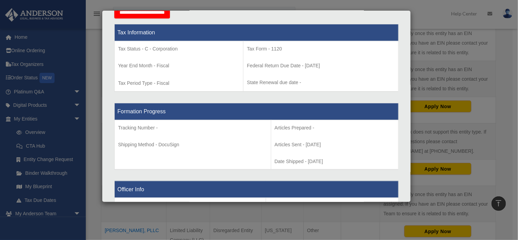
scroll to position [206, 0]
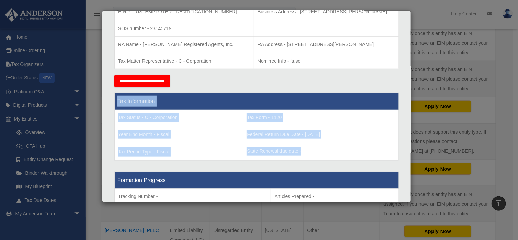
drag, startPoint x: 117, startPoint y: 99, endPoint x: 341, endPoint y: 145, distance: 229.2
click at [341, 145] on tbody "Tax Information Tax Status - C - Corporation Year End Month - Fiscal Tax Period…" at bounding box center [257, 127] width 284 height 68
click at [222, 118] on p "Tax Status - C - Corporation" at bounding box center [178, 117] width 121 height 9
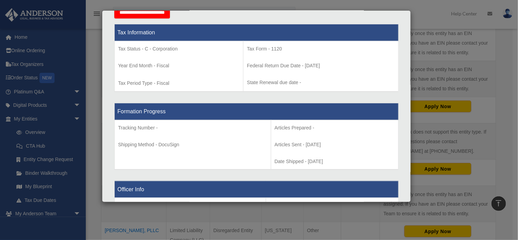
scroll to position [309, 0]
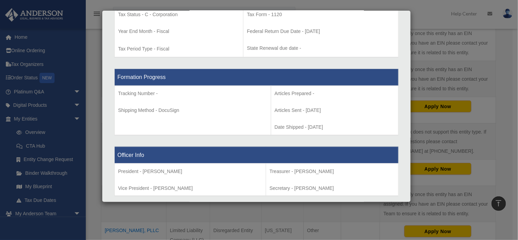
drag, startPoint x: 118, startPoint y: 73, endPoint x: 387, endPoint y: 120, distance: 273.1
click at [387, 120] on tbody "Formation Progress Tracking Number - Shipping Method - DocuSign Articles Prepar…" at bounding box center [257, 102] width 284 height 66
click at [328, 97] on td "Articles Prepared - Articles Sent - [DATE] Date Shipped - [DATE]" at bounding box center [334, 110] width 127 height 49
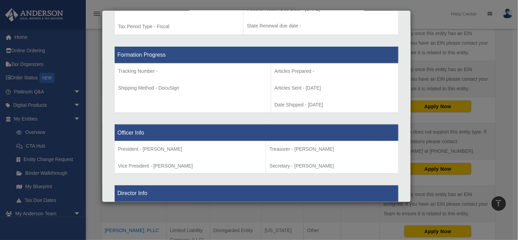
scroll to position [343, 0]
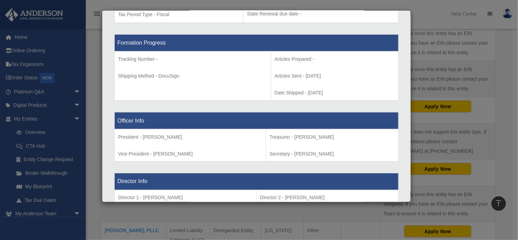
drag, startPoint x: 118, startPoint y: 118, endPoint x: 351, endPoint y: 151, distance: 235.3
click at [351, 151] on tbody "Officer Info President - [PERSON_NAME] Vice President - [PERSON_NAME] Treasurer…" at bounding box center [257, 136] width 284 height 49
click at [233, 104] on div "Formation Progress Tracking Number - Shipping Method - DocuSign Articles Prepar…" at bounding box center [256, 68] width 284 height 78
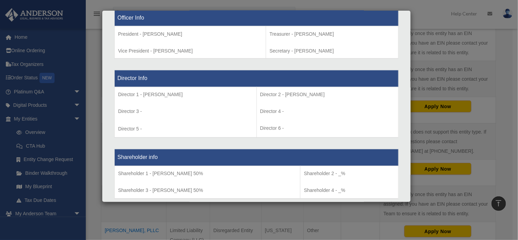
scroll to position [412, 0]
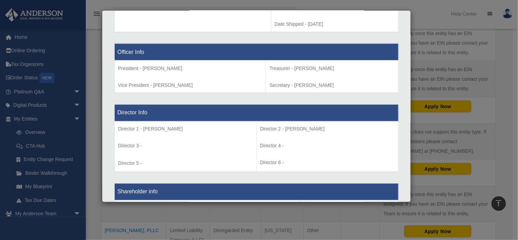
drag, startPoint x: 117, startPoint y: 110, endPoint x: 364, endPoint y: 174, distance: 254.9
click at [364, 174] on div "Director Info Director 1 - [PERSON_NAME] Director 3 - Director 5 - Director 2 -…" at bounding box center [256, 138] width 284 height 79
click at [200, 110] on th "Director Info" at bounding box center [257, 113] width 284 height 17
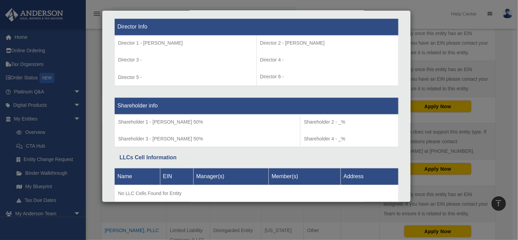
scroll to position [515, 0]
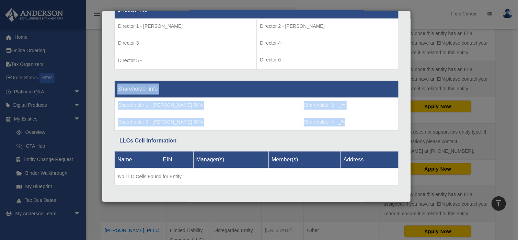
drag, startPoint x: 118, startPoint y: 86, endPoint x: 380, endPoint y: 121, distance: 263.8
click at [380, 121] on tbody "Shareholder info Shareholder 1 - [PERSON_NAME] 50% Shareholder 3 - [PERSON_NAME…" at bounding box center [257, 105] width 284 height 49
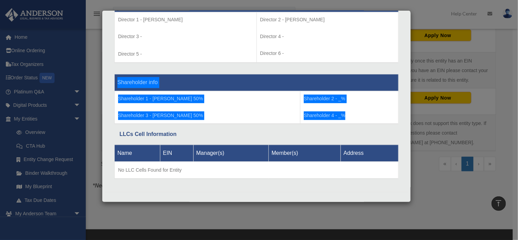
scroll to position [353, 0]
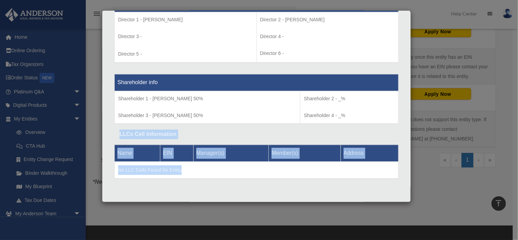
drag, startPoint x: 119, startPoint y: 130, endPoint x: 237, endPoint y: 167, distance: 124.4
drag, startPoint x: 299, startPoint y: 130, endPoint x: 300, endPoint y: 133, distance: 3.7
click at [299, 130] on div "LLCs Cell Information" at bounding box center [256, 134] width 274 height 10
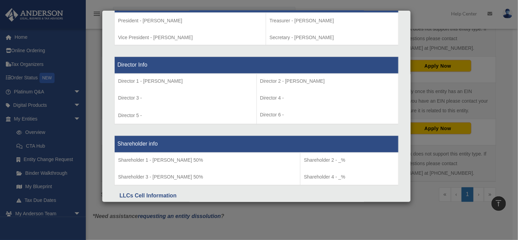
scroll to position [521, 0]
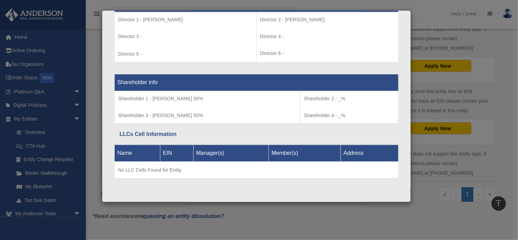
click at [502, 79] on div "Details × Articles Sent Organizational Date" at bounding box center [259, 120] width 518 height 240
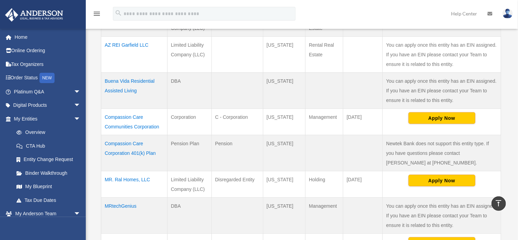
scroll to position [216, 0]
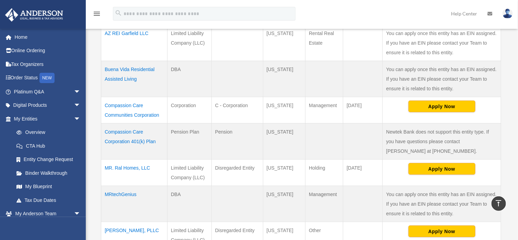
click at [134, 131] on td "Compassion Care Corporation 401(k) Plan" at bounding box center [134, 142] width 66 height 36
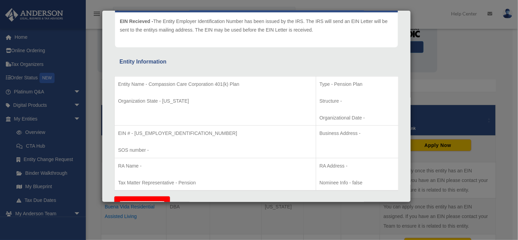
scroll to position [103, 0]
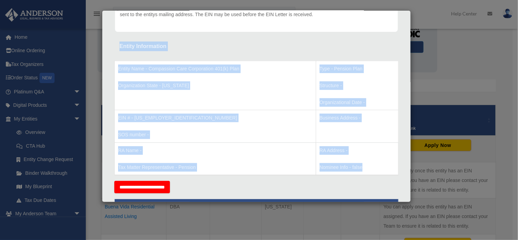
drag, startPoint x: 119, startPoint y: 44, endPoint x: 374, endPoint y: 165, distance: 282.0
click at [292, 91] on td "Entity Name - Compassion Care Corporation 401(k) Plan Organization State - [US_…" at bounding box center [215, 85] width 201 height 49
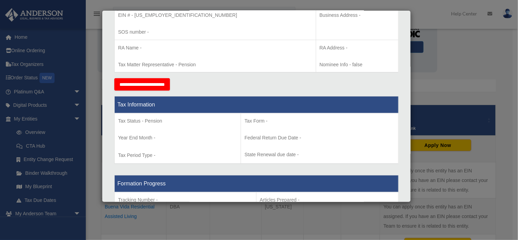
scroll to position [206, 0]
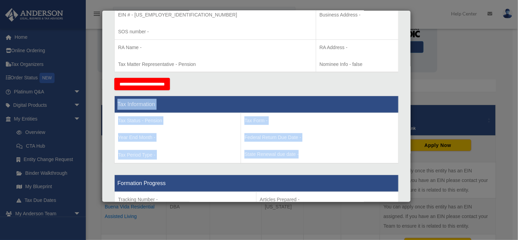
drag, startPoint x: 118, startPoint y: 101, endPoint x: 326, endPoint y: 153, distance: 214.7
click at [326, 153] on tbody "Tax Information Tax Status - Pension Year End Month - Tax Period Type - Tax For…" at bounding box center [257, 130] width 284 height 68
click at [180, 101] on th "Tax Information" at bounding box center [257, 104] width 284 height 17
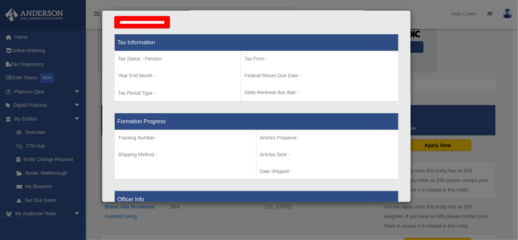
scroll to position [275, 0]
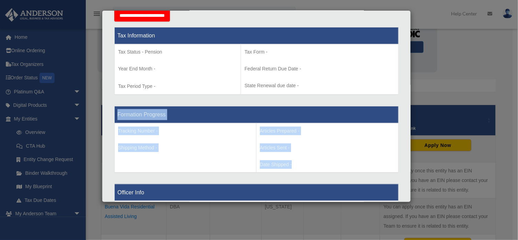
drag, startPoint x: 117, startPoint y: 114, endPoint x: 336, endPoint y: 163, distance: 223.7
click at [336, 163] on tbody "Formation Progress Tracking Number - Shipping Method - Articles Prepared - Arti…" at bounding box center [257, 139] width 284 height 66
click at [314, 150] on p "Articles Sent -" at bounding box center [327, 147] width 135 height 9
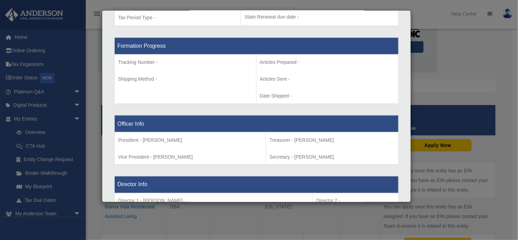
scroll to position [377, 0]
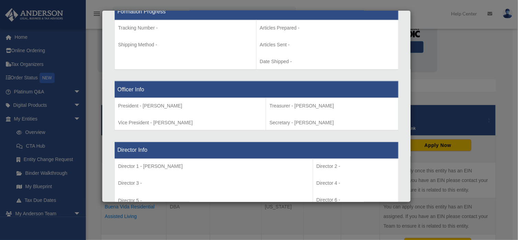
drag, startPoint x: 117, startPoint y: 89, endPoint x: 322, endPoint y: 124, distance: 207.6
click at [396, 120] on div "Entity Information Entity Name - Compassion Care Corporation 401(k) Plan Organi…" at bounding box center [256, 49] width 293 height 564
click at [341, 106] on p "Treasurer - [PERSON_NAME]" at bounding box center [331, 106] width 125 height 9
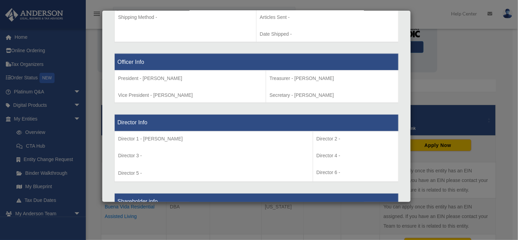
scroll to position [446, 0]
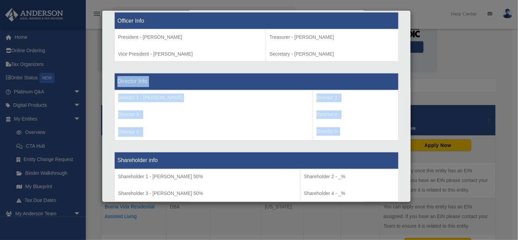
drag, startPoint x: 116, startPoint y: 79, endPoint x: 341, endPoint y: 127, distance: 229.9
click at [341, 127] on tbody "Director Info Director 1 - [PERSON_NAME] Director 3 - Director 5 - Director 2 -…" at bounding box center [257, 107] width 284 height 68
click at [228, 106] on td "Director 1 - [PERSON_NAME] Director 3 - Director 5 -" at bounding box center [214, 115] width 198 height 51
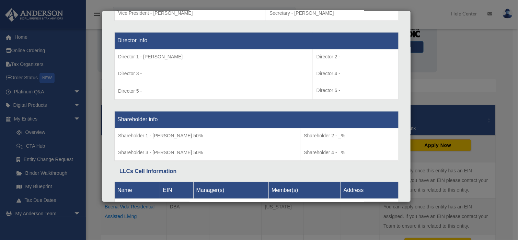
scroll to position [515, 0]
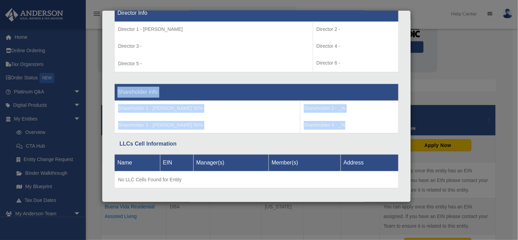
drag, startPoint x: 117, startPoint y: 89, endPoint x: 363, endPoint y: 121, distance: 247.5
click at [363, 121] on tbody "Shareholder info Shareholder 1 - [PERSON_NAME] 50% Shareholder 3 - [PERSON_NAME…" at bounding box center [257, 108] width 284 height 49
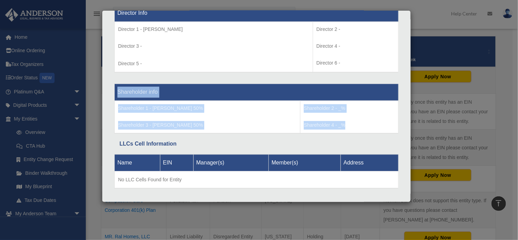
click at [244, 104] on p "Shareholder 1 - [PERSON_NAME] 50%" at bounding box center [207, 108] width 178 height 9
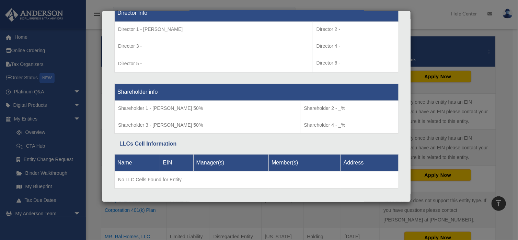
scroll to position [524, 0]
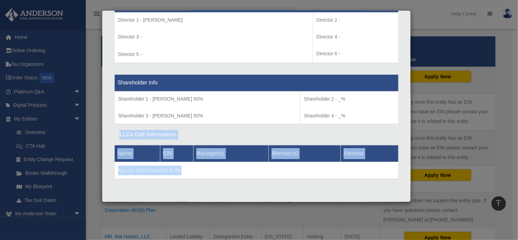
drag, startPoint x: 119, startPoint y: 131, endPoint x: 307, endPoint y: 160, distance: 189.6
drag, startPoint x: 260, startPoint y: 166, endPoint x: 253, endPoint y: 166, distance: 6.9
click at [260, 166] on td "No LLC Cells Found for Entity" at bounding box center [257, 170] width 284 height 17
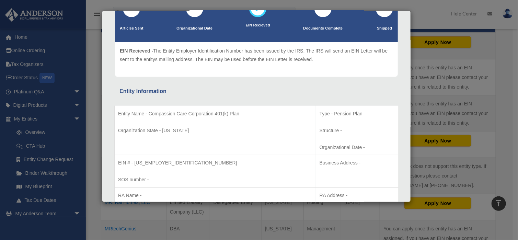
scroll to position [0, 0]
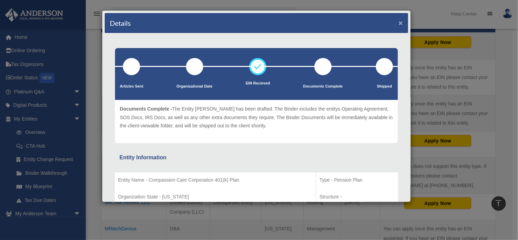
click at [398, 22] on button "×" at bounding box center [400, 22] width 4 height 7
